Goal: Information Seeking & Learning: Learn about a topic

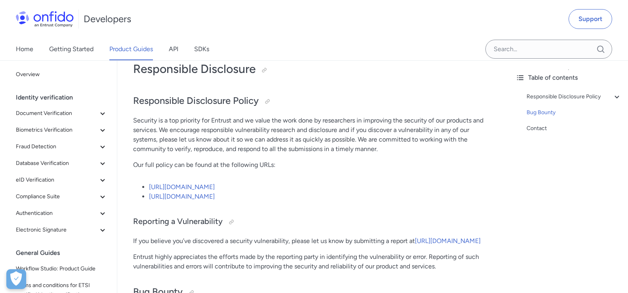
scroll to position [40, 0]
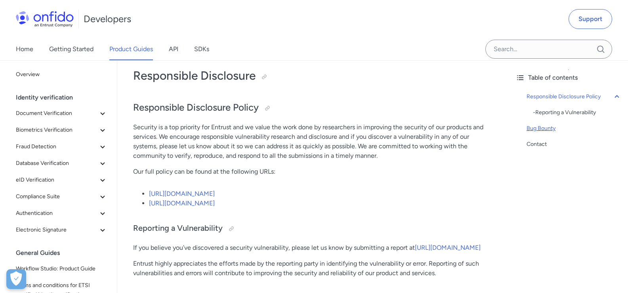
click at [541, 130] on div "Bug Bounty" at bounding box center [574, 129] width 95 height 10
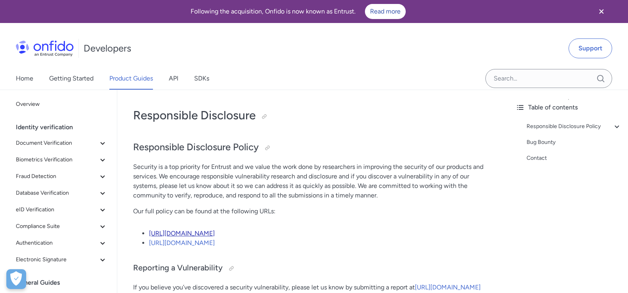
click at [215, 234] on link "[URL][DOMAIN_NAME]" at bounding box center [182, 233] width 66 height 8
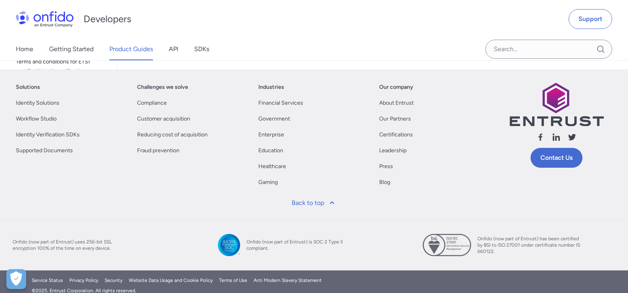
scroll to position [397, 0]
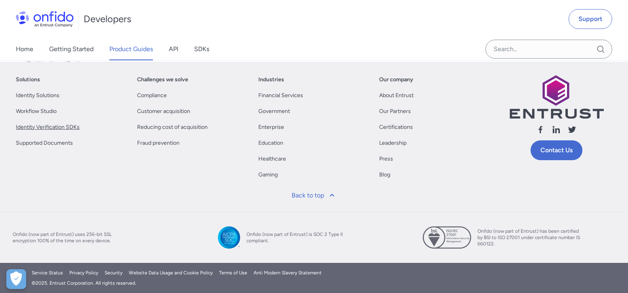
click at [46, 127] on link "Identity Verification SDKs" at bounding box center [48, 127] width 64 height 10
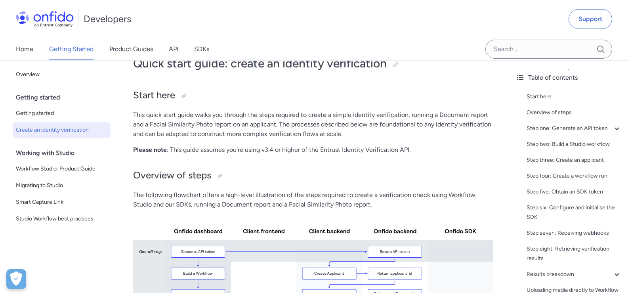
scroll to position [158, 0]
